Goal: Browse casually: Explore the website without a specific task or goal

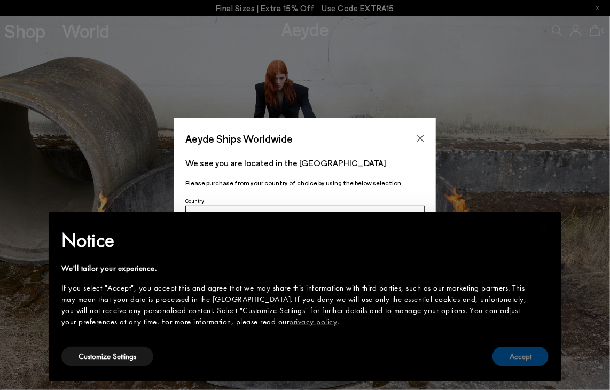
click at [513, 356] on button "Accept" at bounding box center [520, 357] width 56 height 20
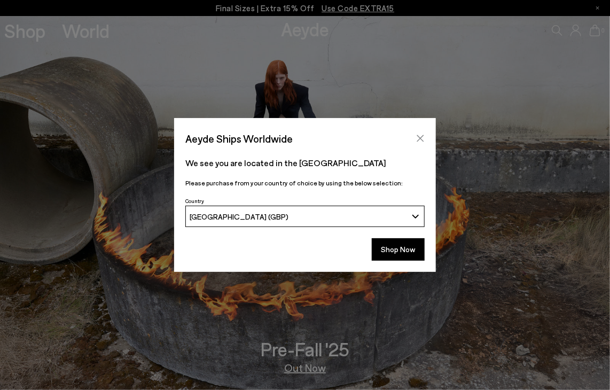
click at [423, 139] on icon "Close" at bounding box center [420, 138] width 9 height 9
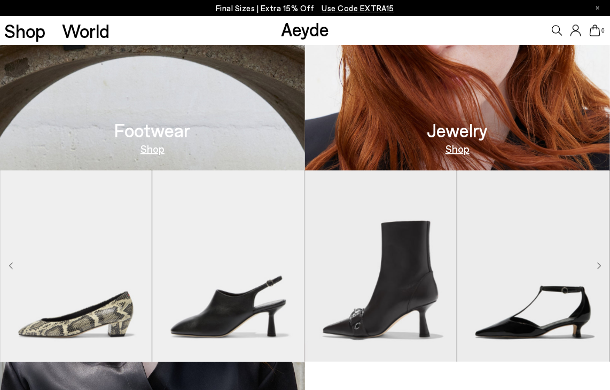
scroll to position [694, 0]
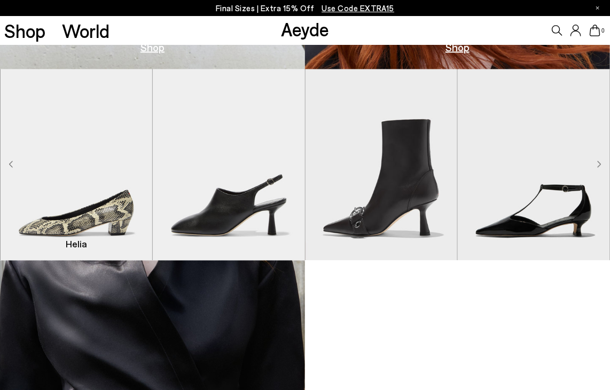
click at [40, 182] on img "1 / 9" at bounding box center [77, 164] width 152 height 191
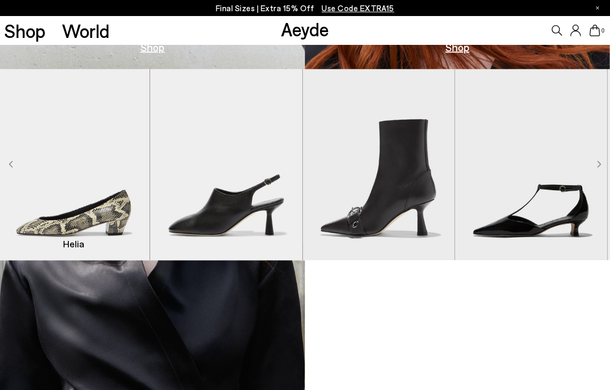
click at [51, 193] on img "1 / 9" at bounding box center [74, 164] width 152 height 191
click at [78, 182] on img "1 / 9" at bounding box center [74, 164] width 152 height 191
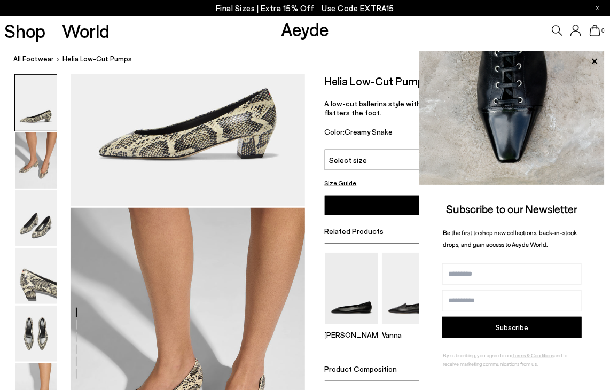
scroll to position [160, 0]
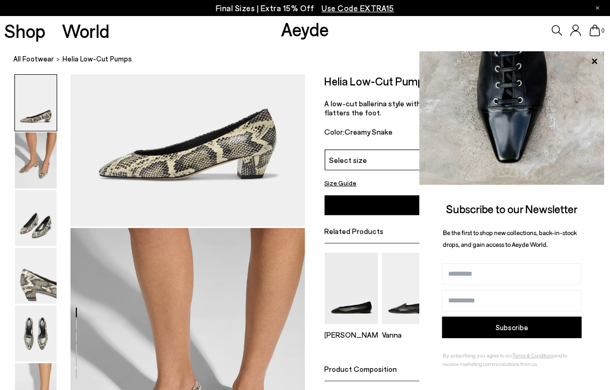
drag, startPoint x: 596, startPoint y: 56, endPoint x: 591, endPoint y: 71, distance: 16.4
click at [596, 57] on icon at bounding box center [594, 61] width 14 height 14
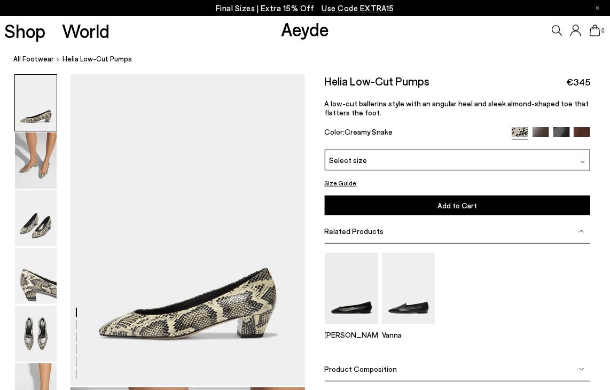
scroll to position [0, 0]
